Goal: Navigation & Orientation: Find specific page/section

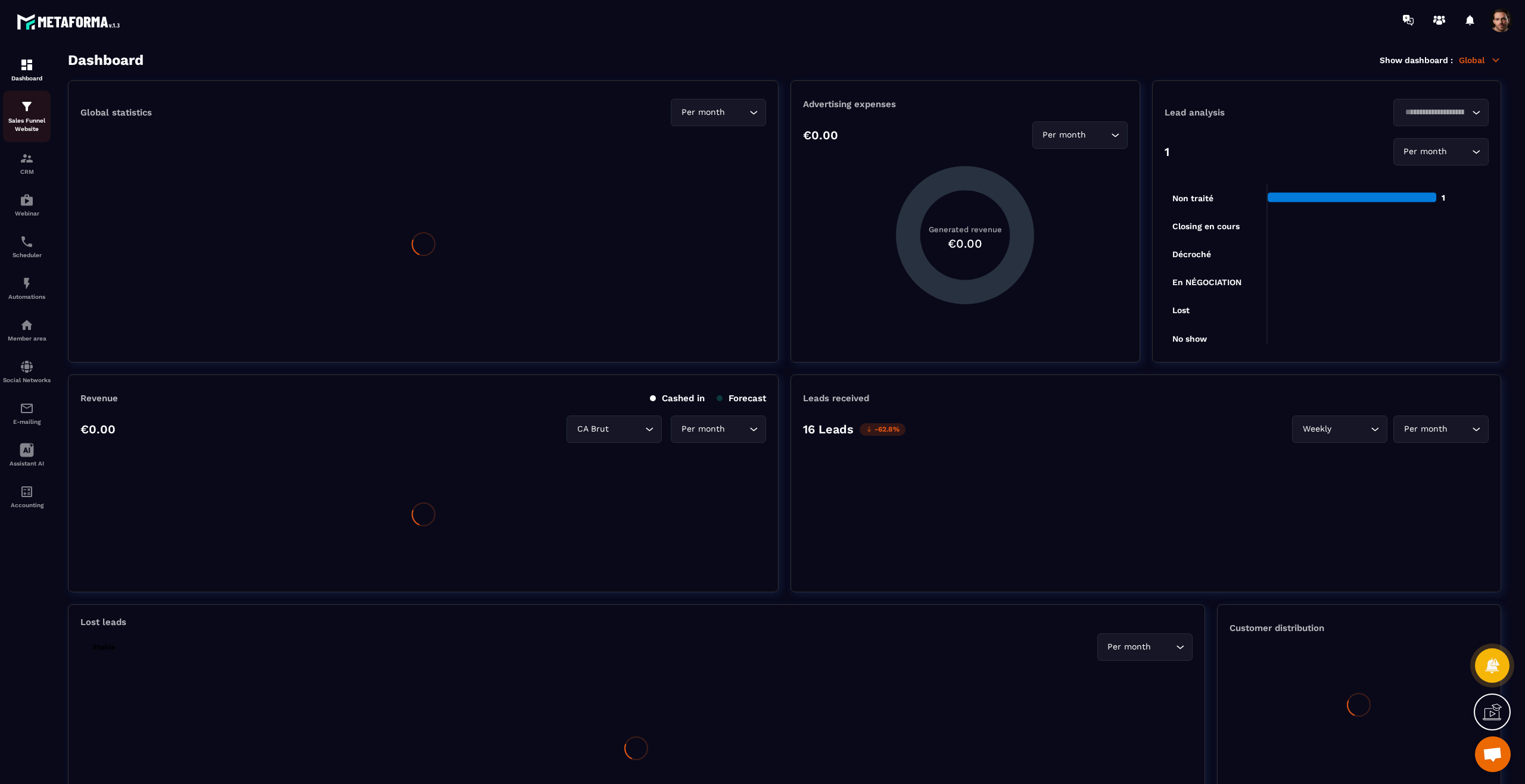
click at [25, 109] on img at bounding box center [26, 107] width 15 height 15
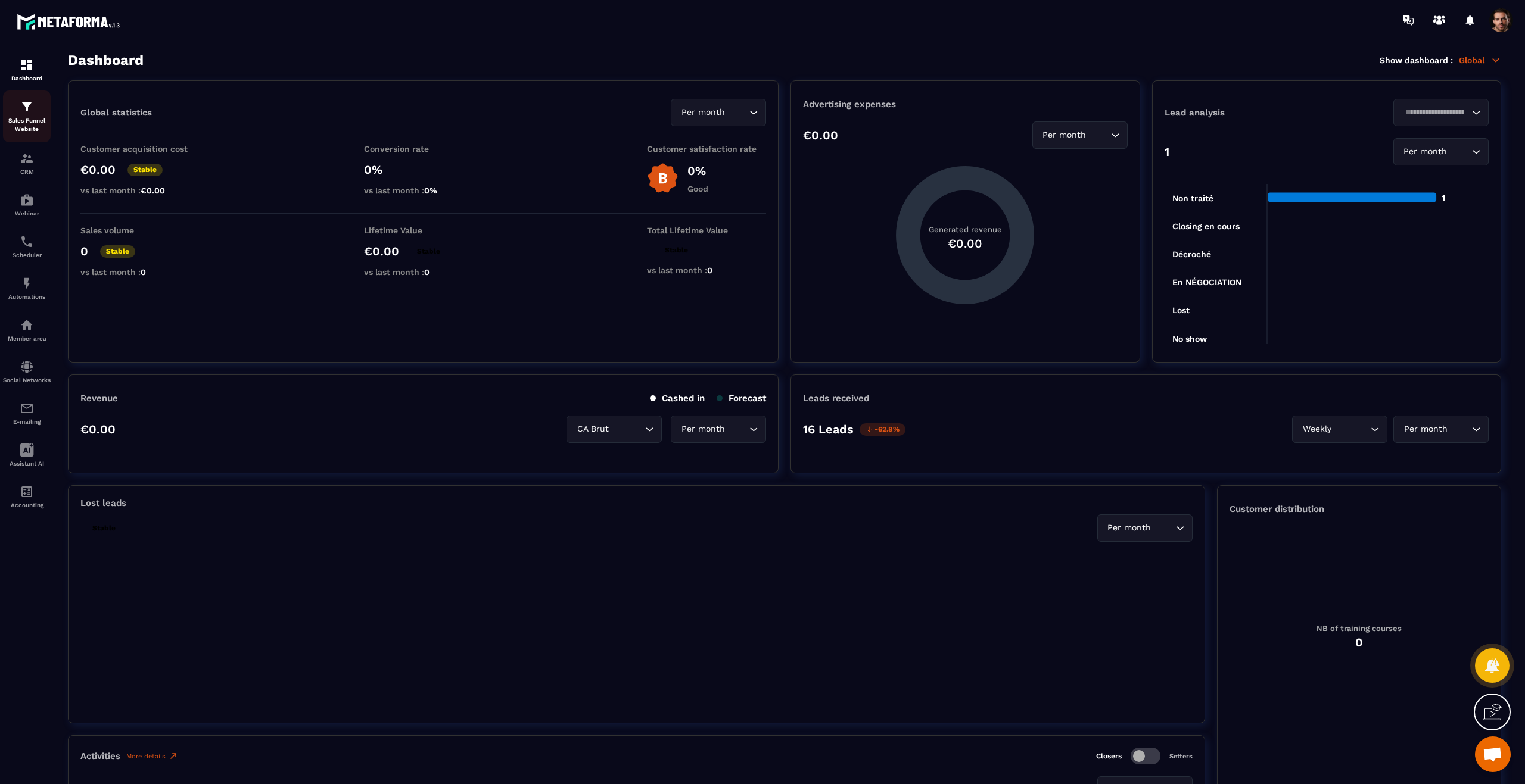
click at [27, 109] on img at bounding box center [26, 107] width 15 height 15
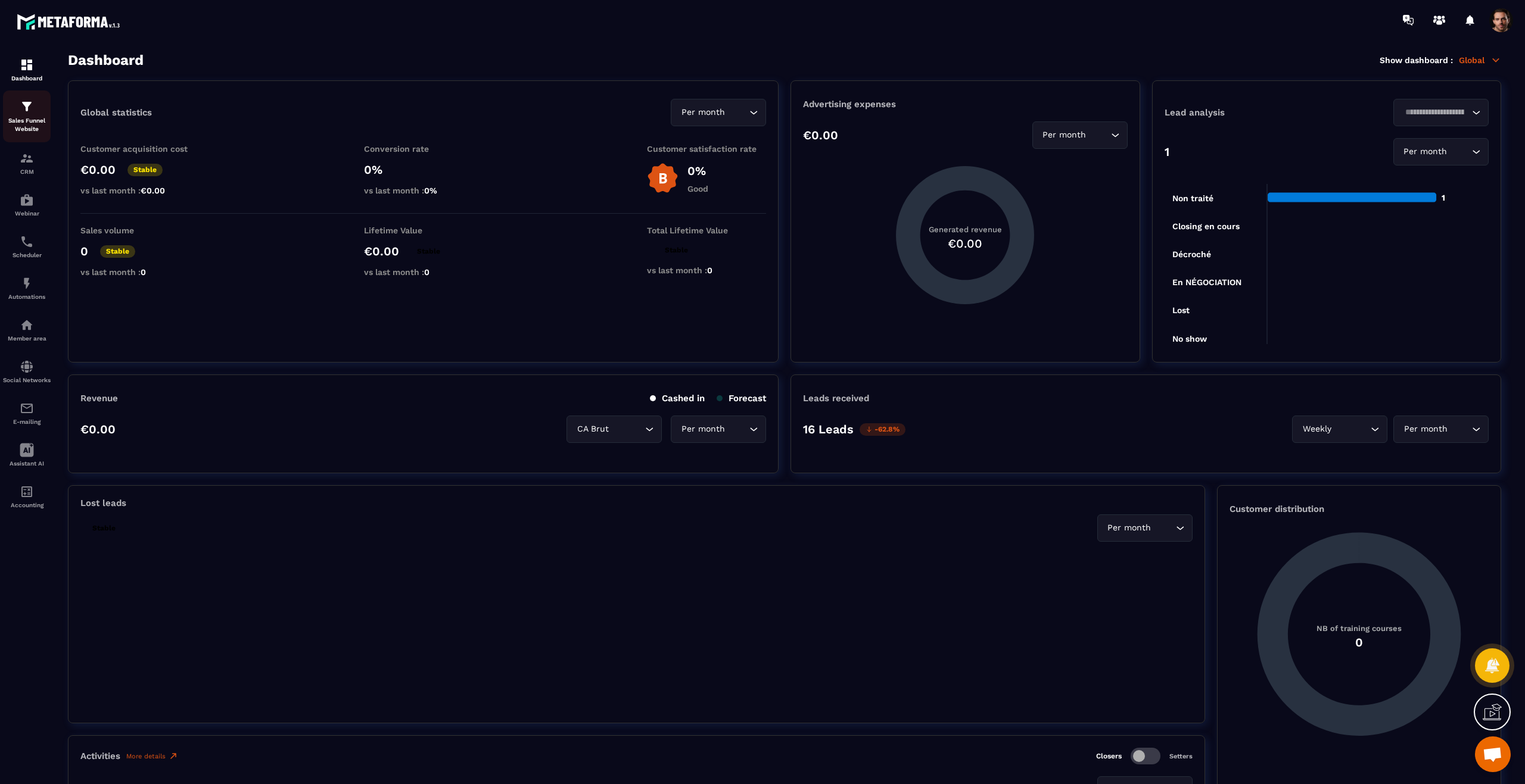
click at [29, 104] on img at bounding box center [26, 107] width 15 height 15
